Goal: Ask a question

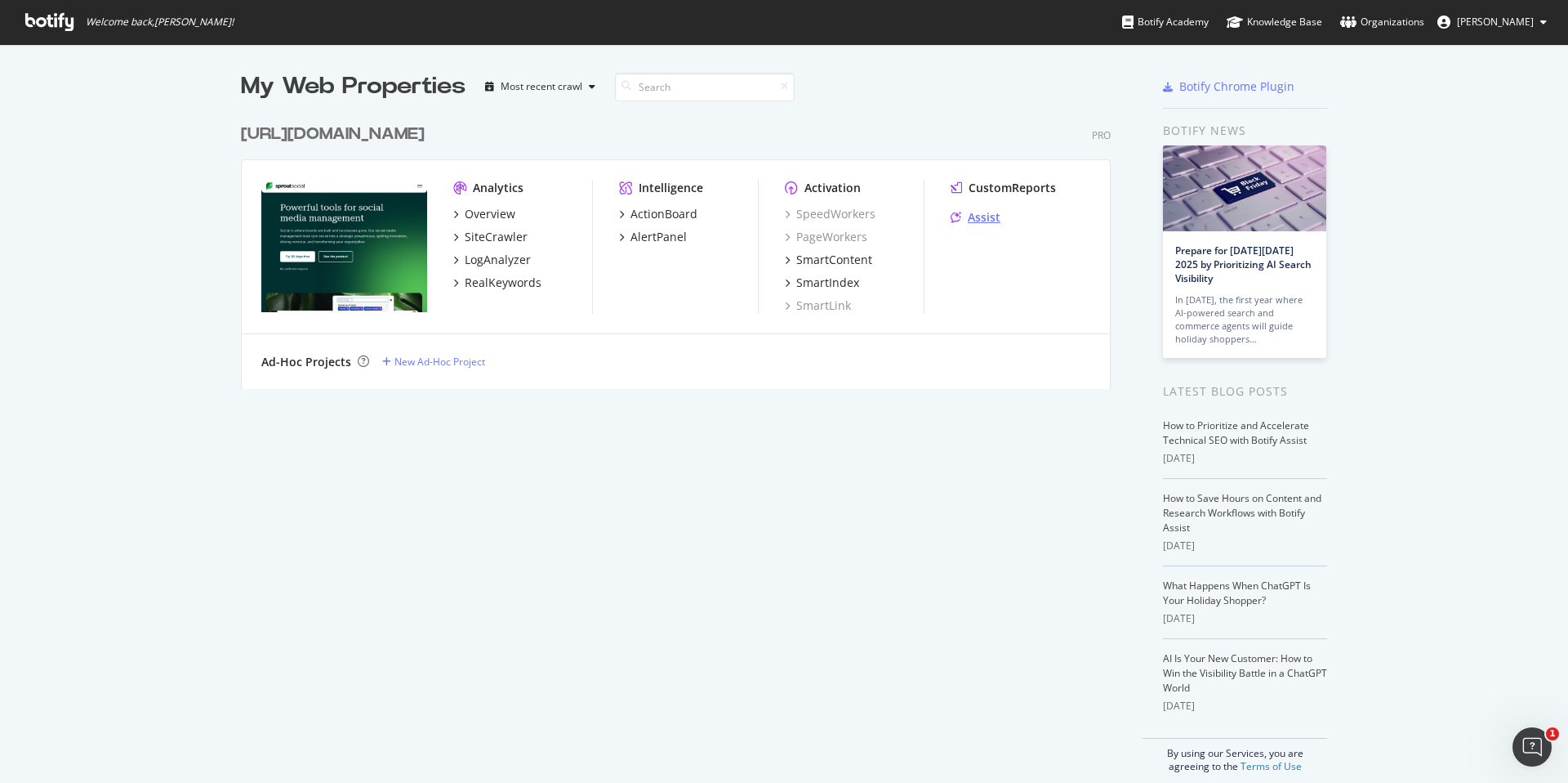
click at [984, 216] on div "Assist" at bounding box center [984, 217] width 33 height 16
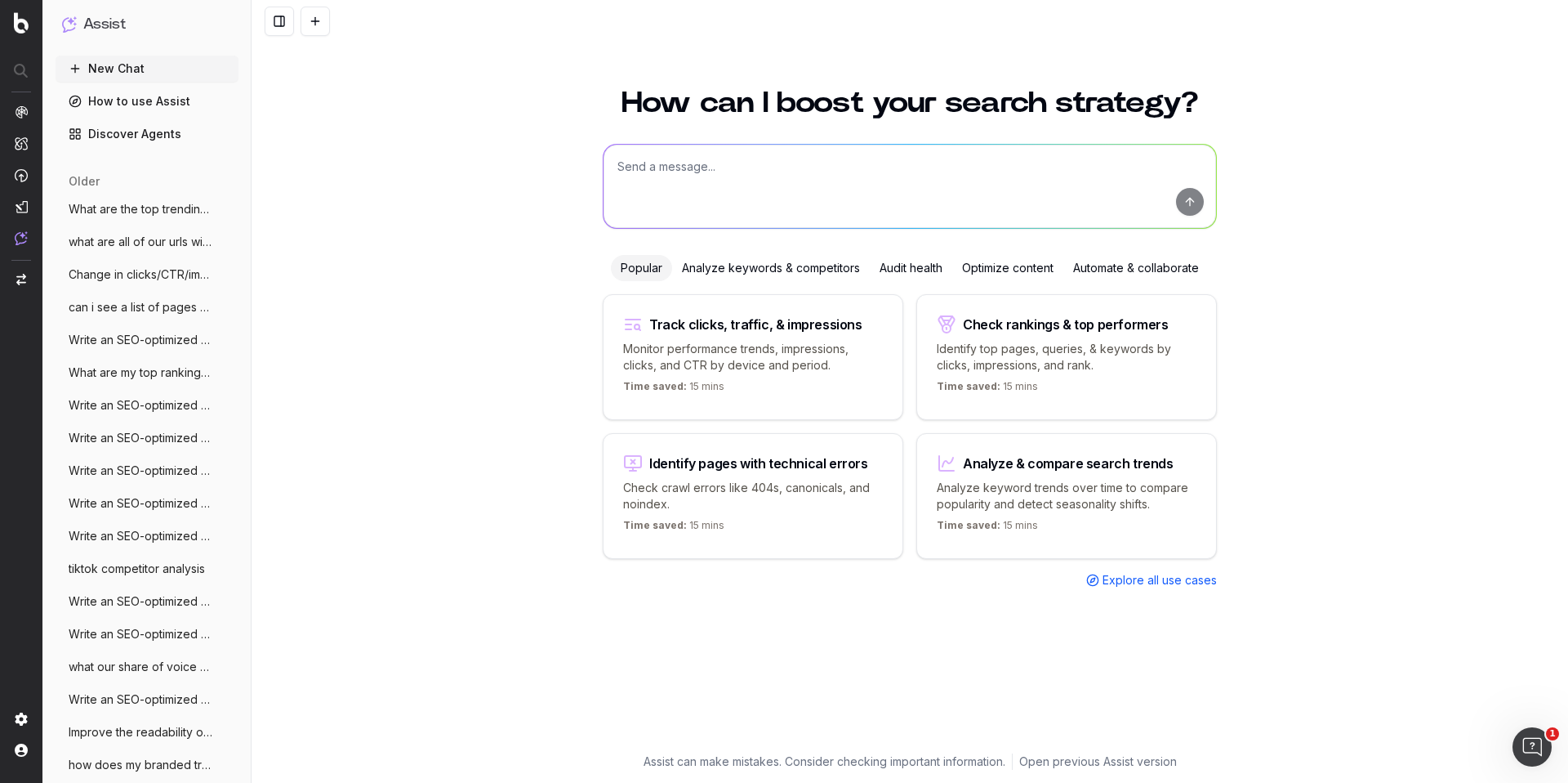
click at [769, 180] on textarea at bounding box center [910, 187] width 613 height 83
click at [160, 139] on link "Discover Agents" at bounding box center [146, 133] width 183 height 26
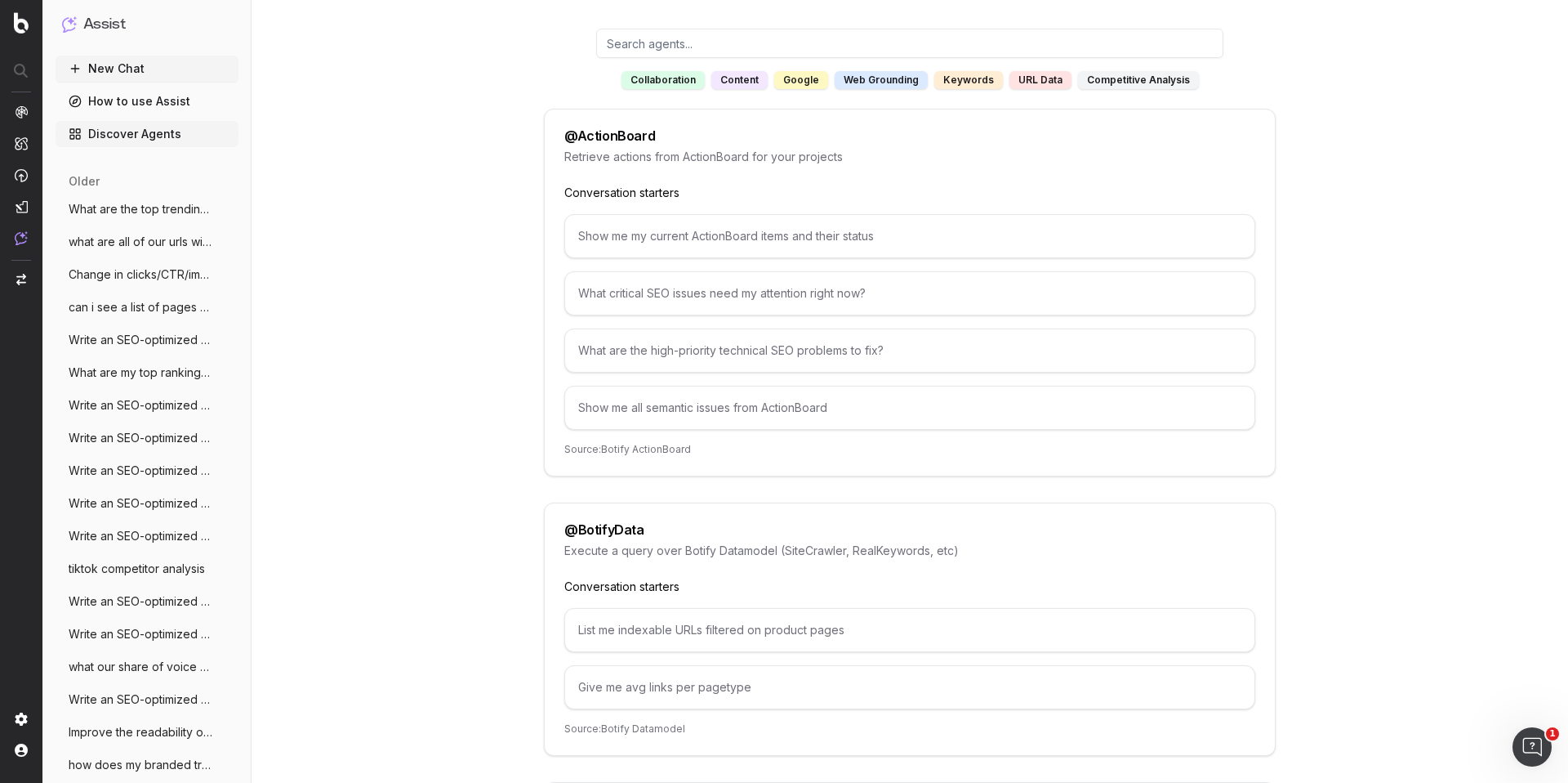
scroll to position [146, 0]
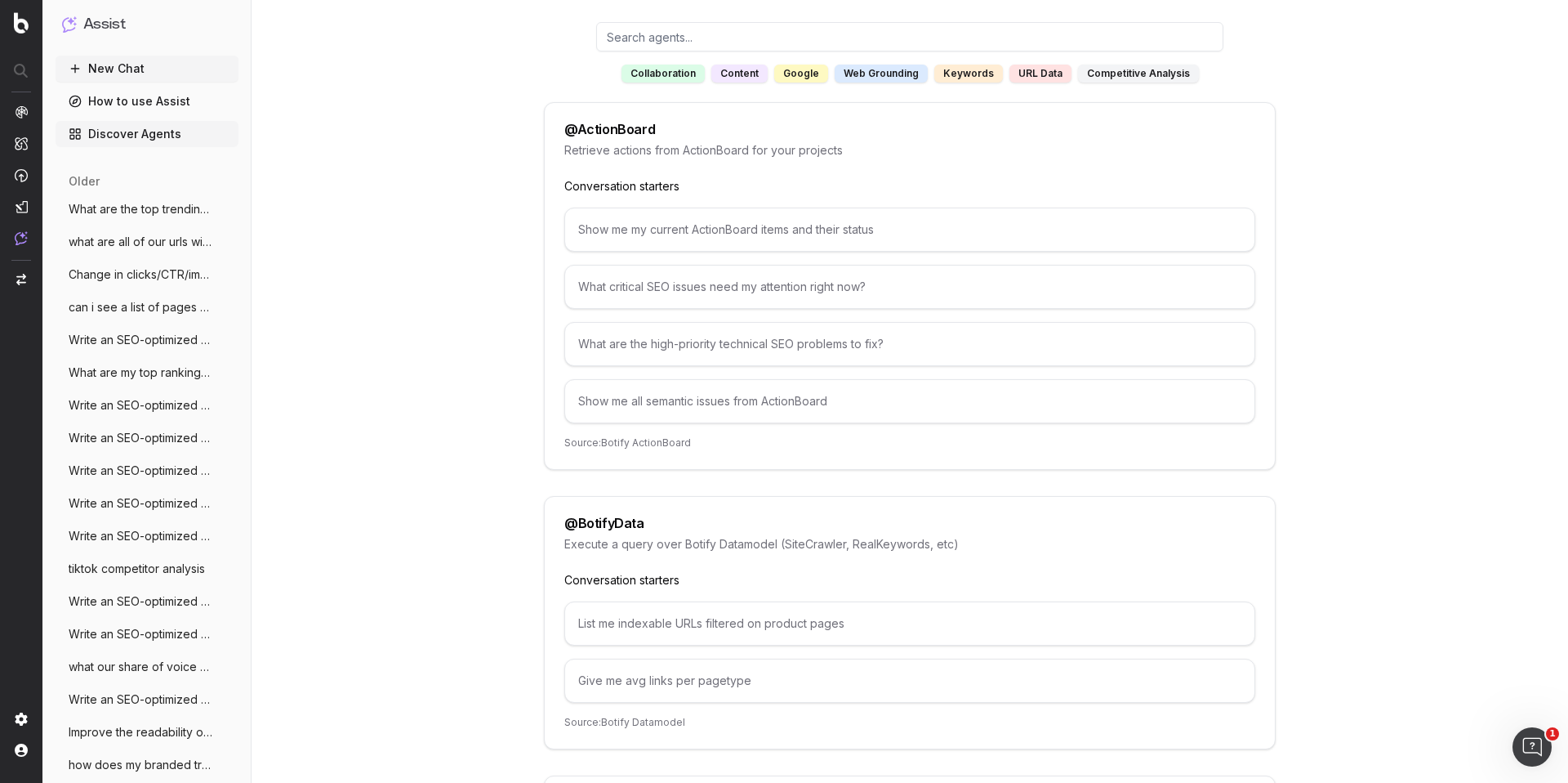
click at [693, 627] on div "List me indexable URLs filtered on product pages" at bounding box center [910, 624] width 691 height 44
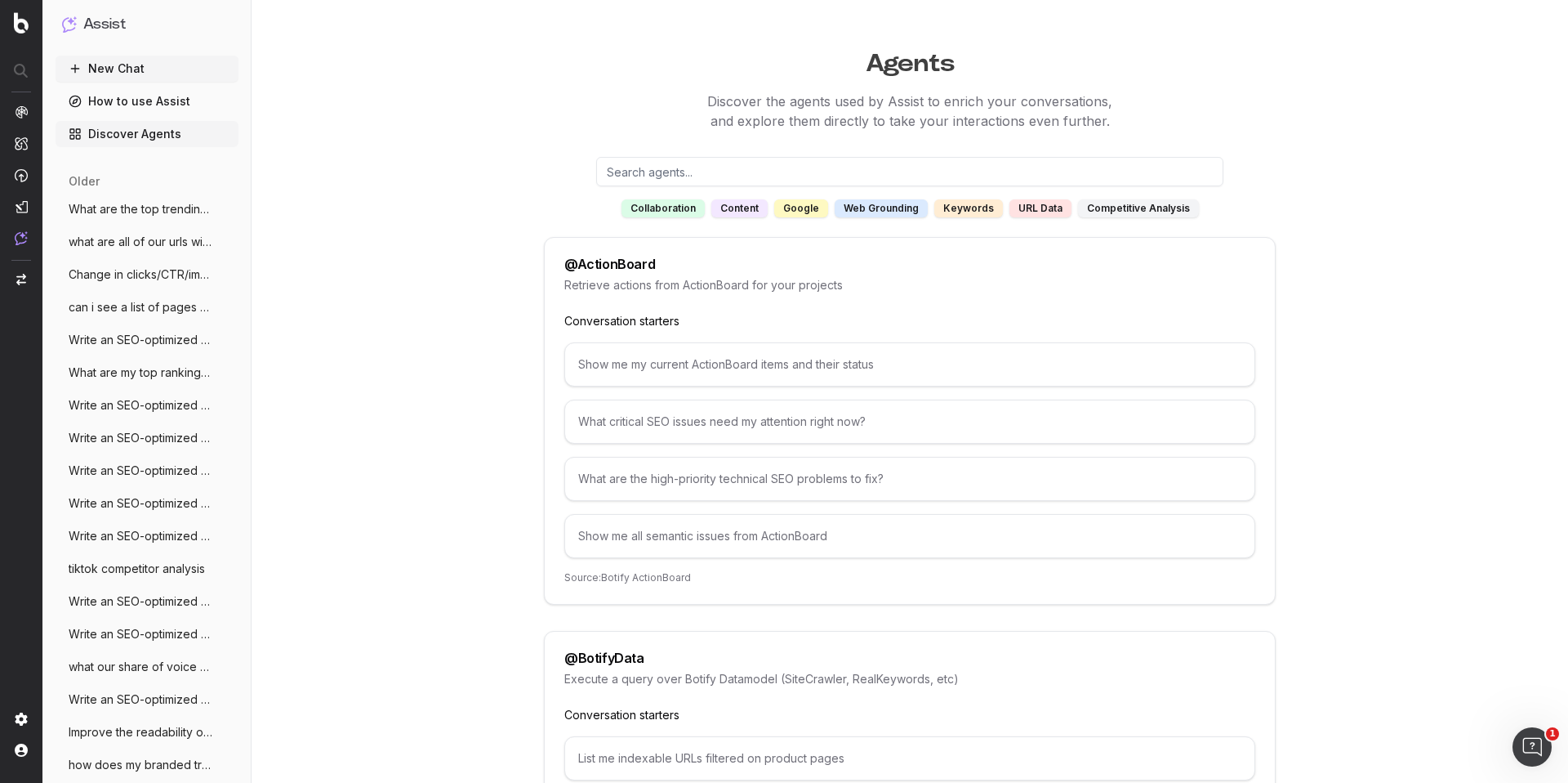
scroll to position [0, 0]
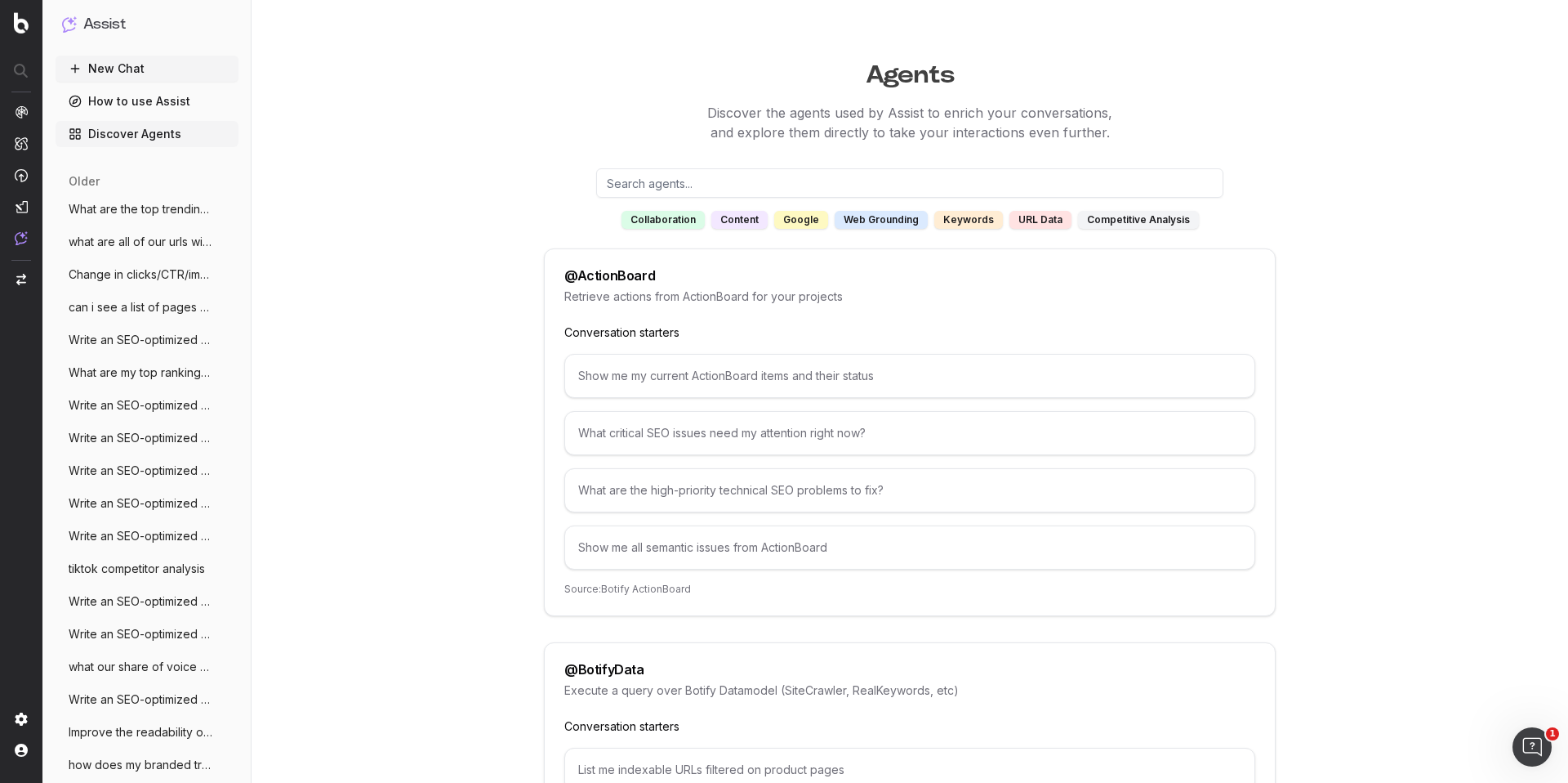
click at [183, 92] on link "How to use Assist" at bounding box center [146, 101] width 183 height 26
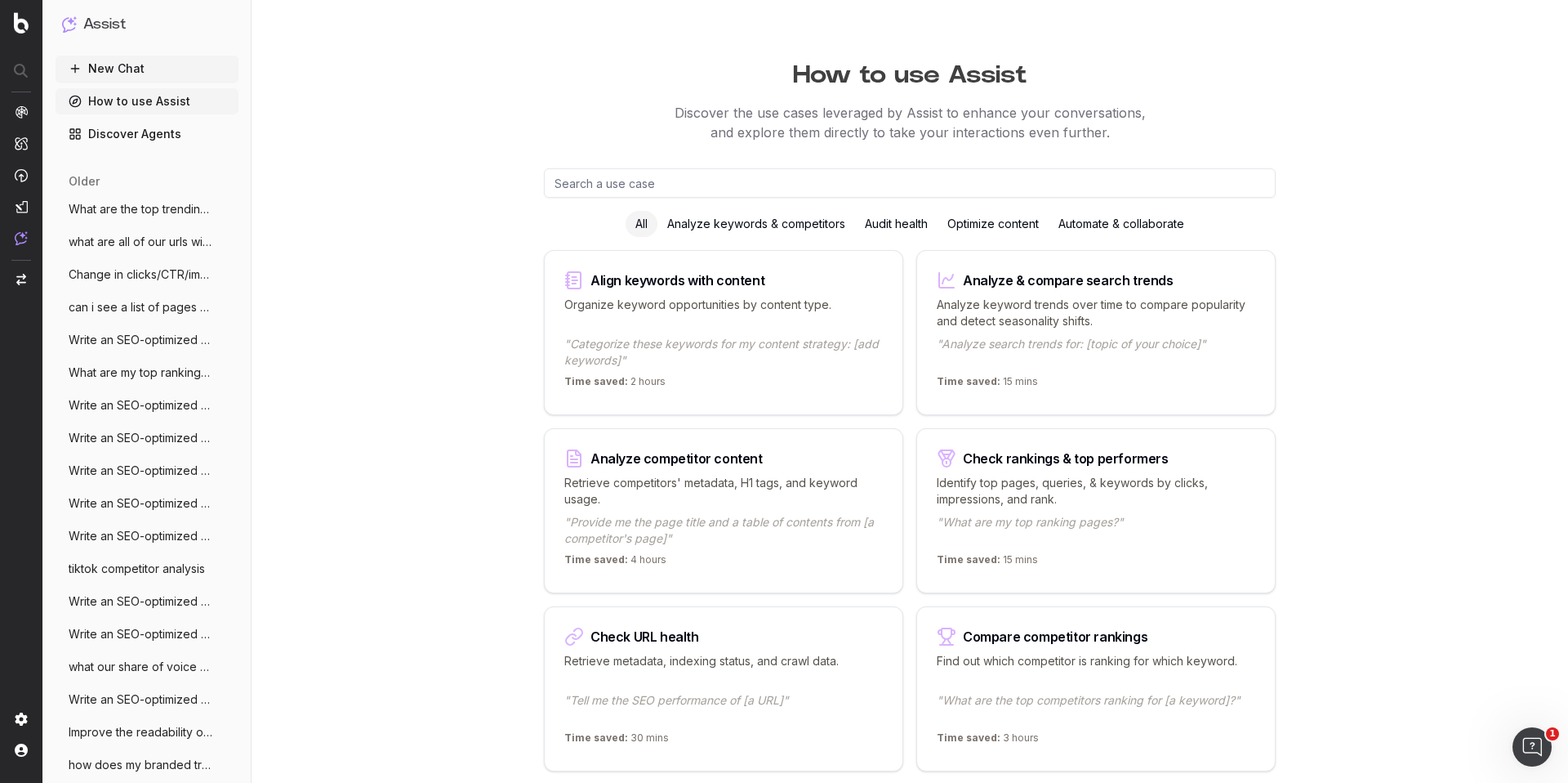
click at [754, 229] on div "Analyze keywords & competitors" at bounding box center [756, 223] width 197 height 26
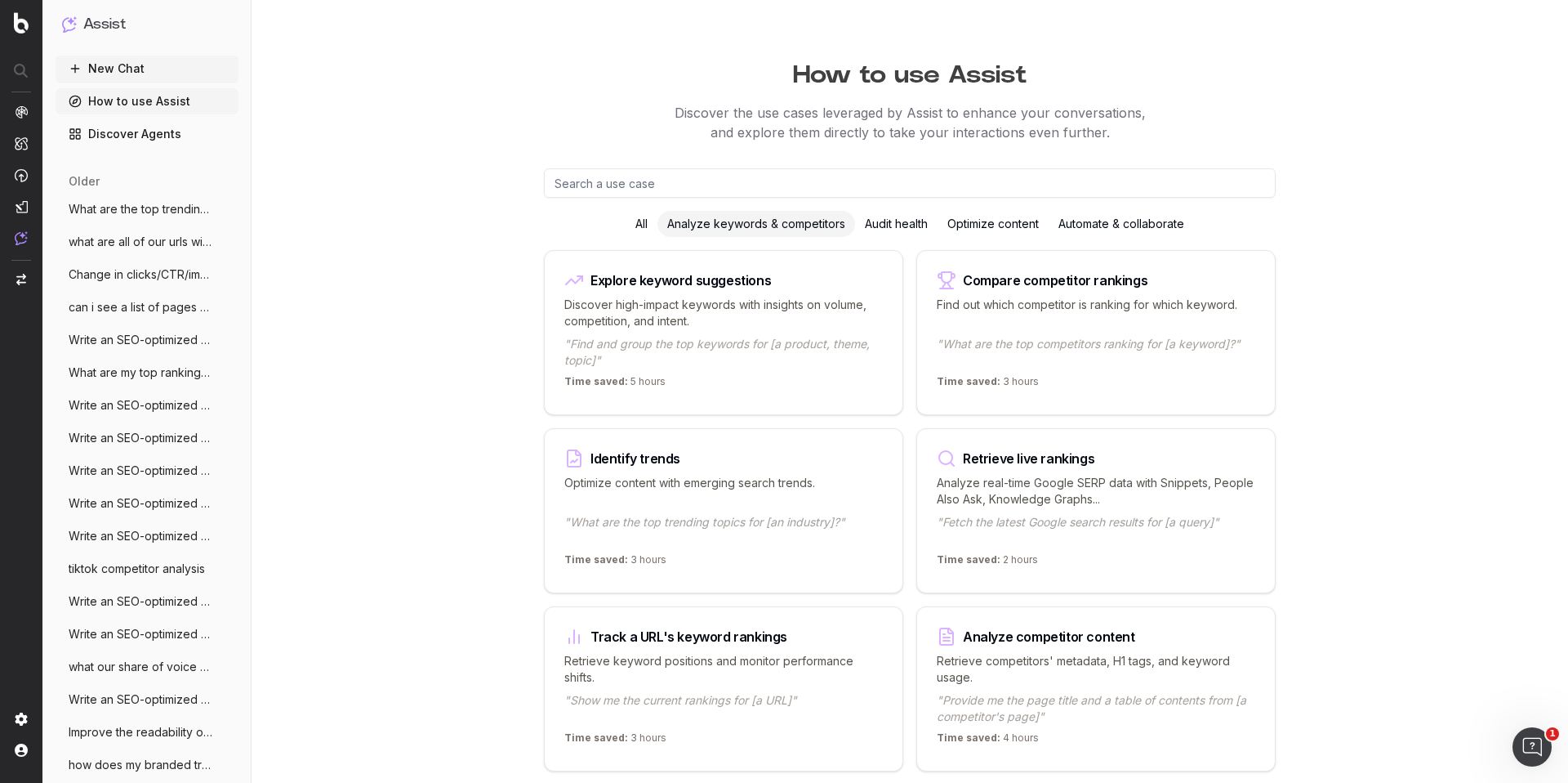
click at [730, 300] on p "Discover high-impact keywords with insights on volume, competition, and intent." at bounding box center [724, 313] width 319 height 33
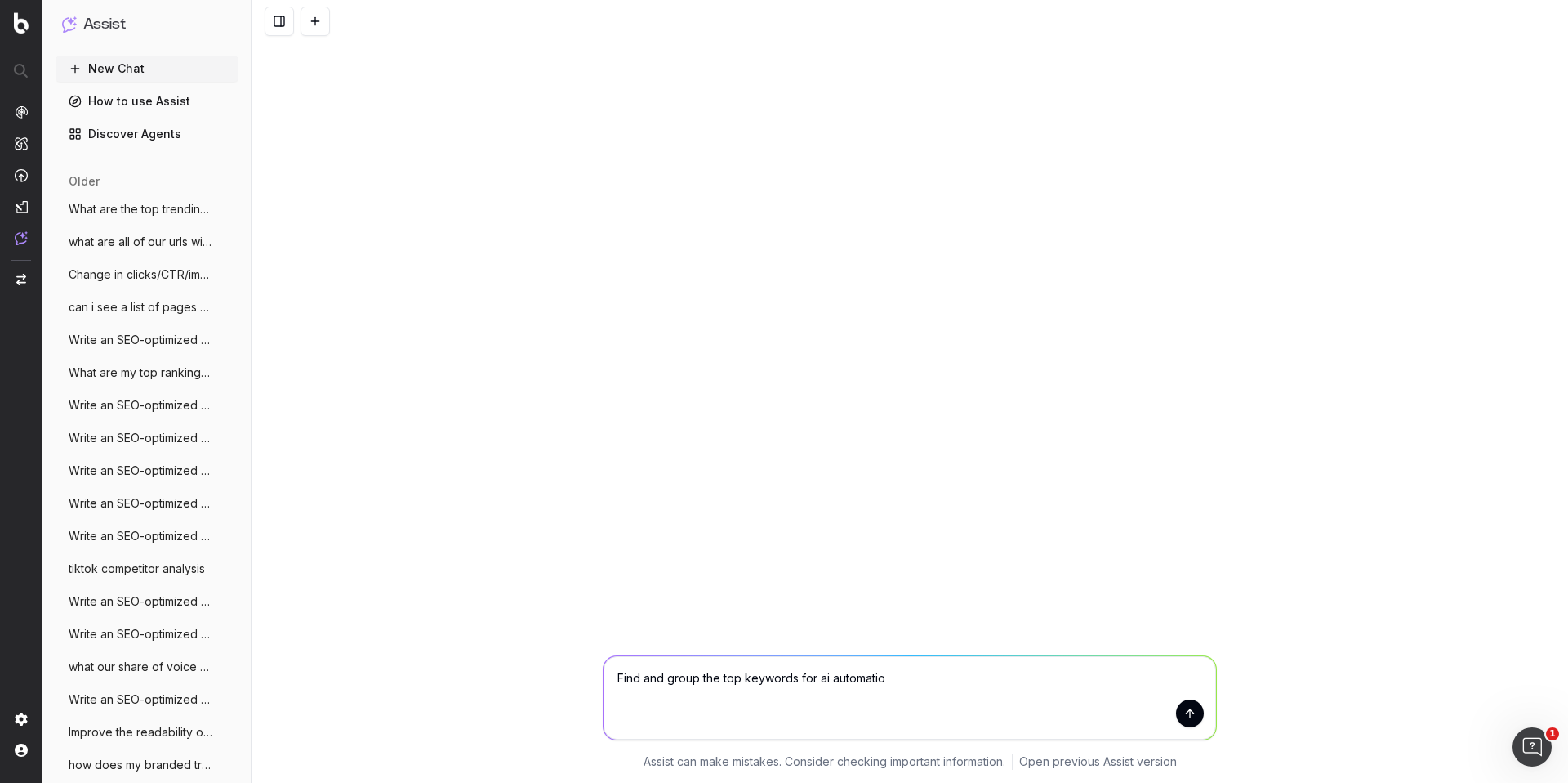
type textarea "Find and group the top keywords for ai automation"
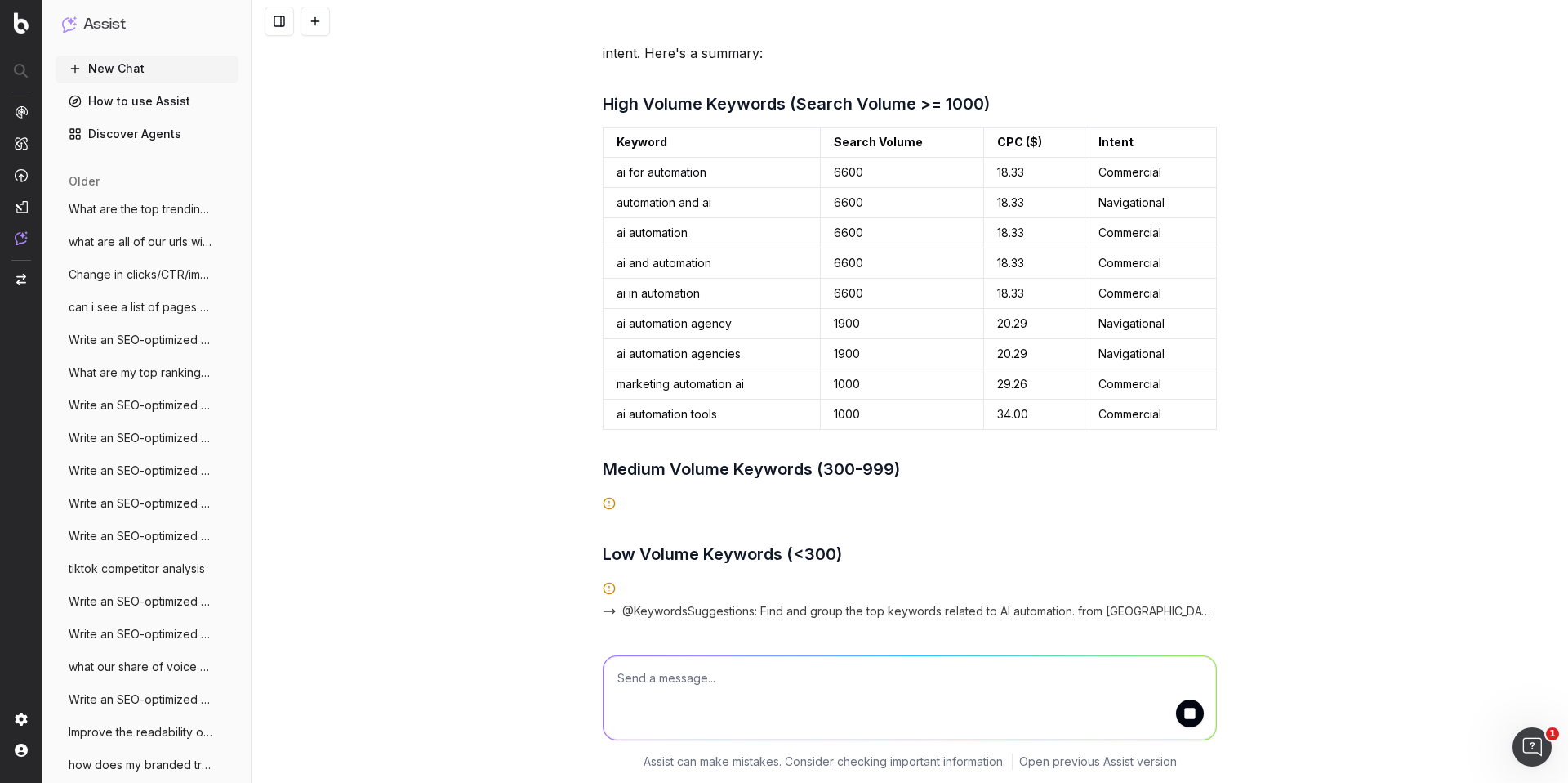
scroll to position [86, 0]
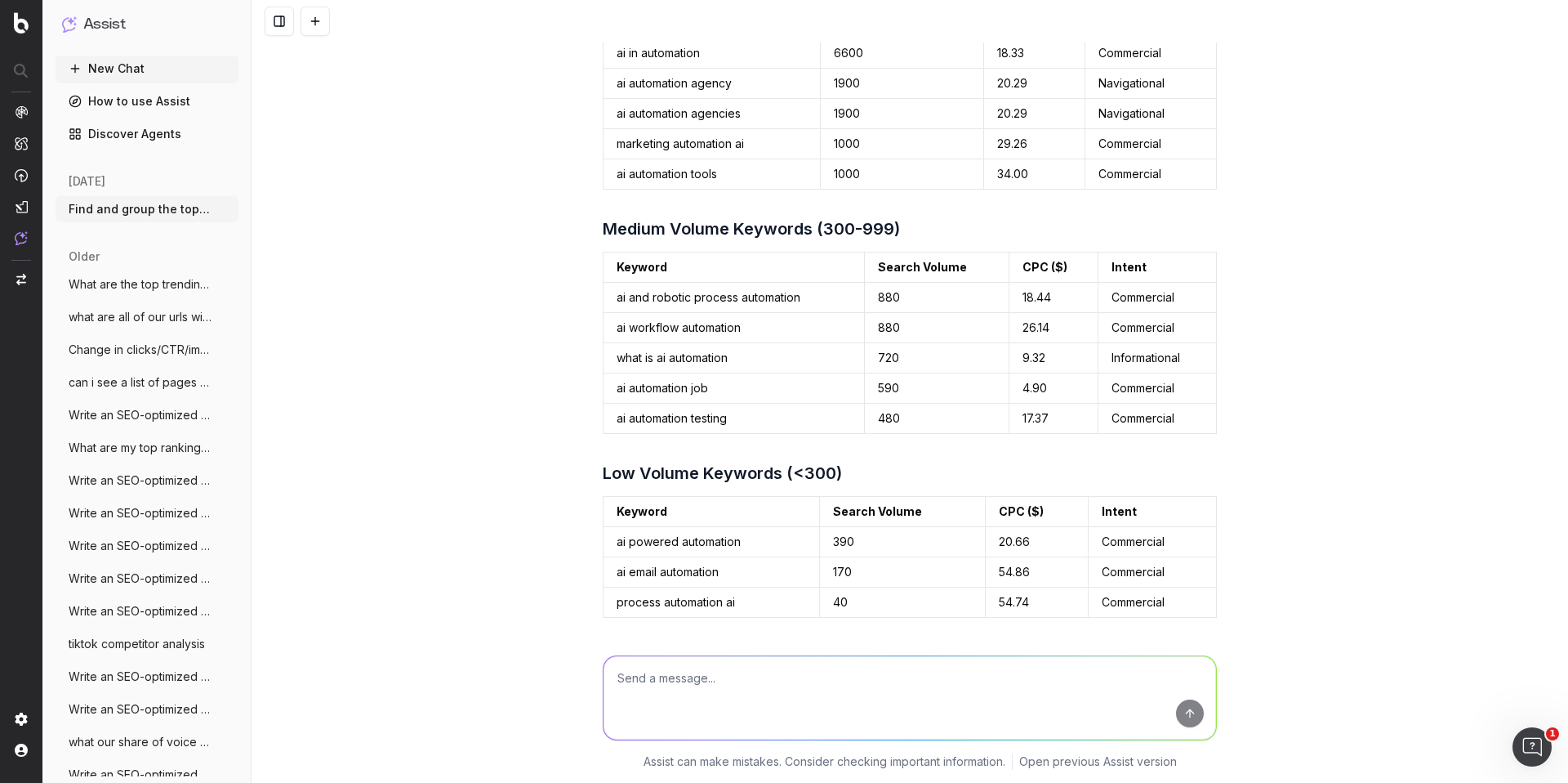
scroll to position [334, 0]
